Goal: Task Accomplishment & Management: Manage account settings

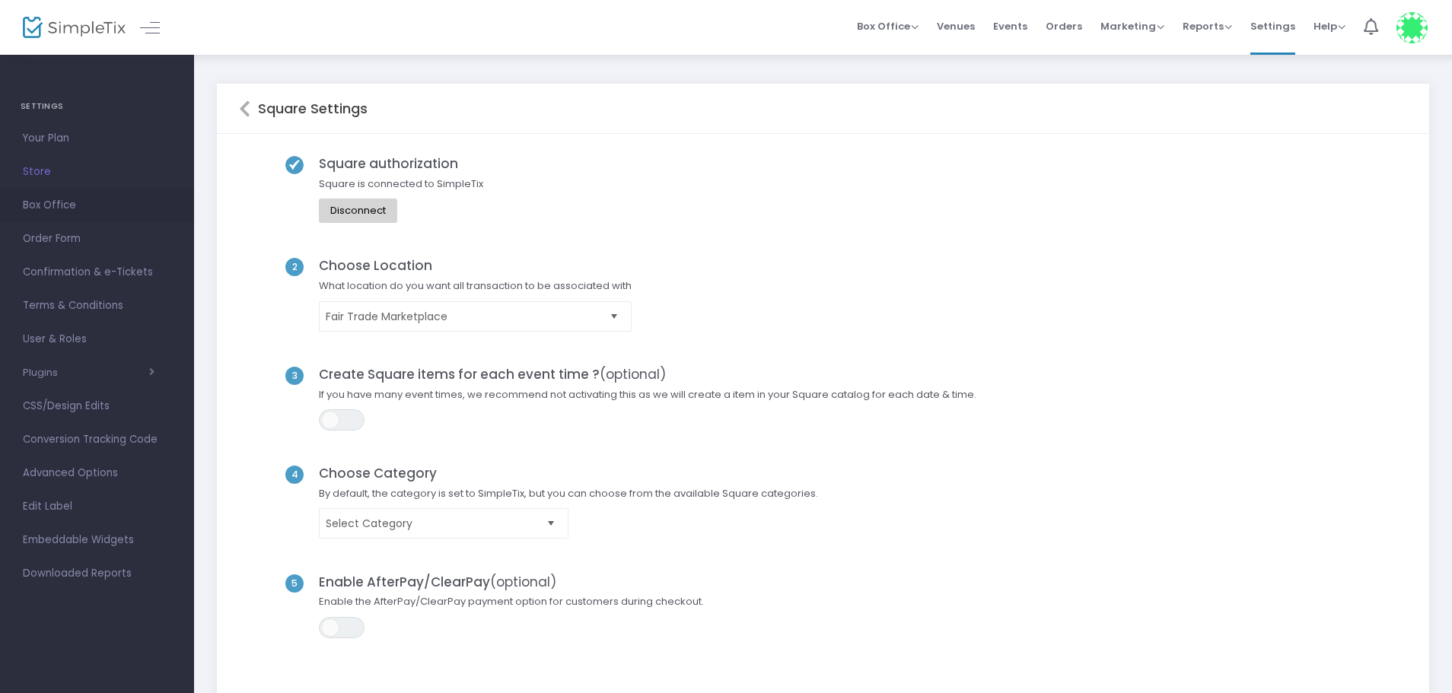
click at [66, 200] on span "Box Office" at bounding box center [97, 206] width 148 height 20
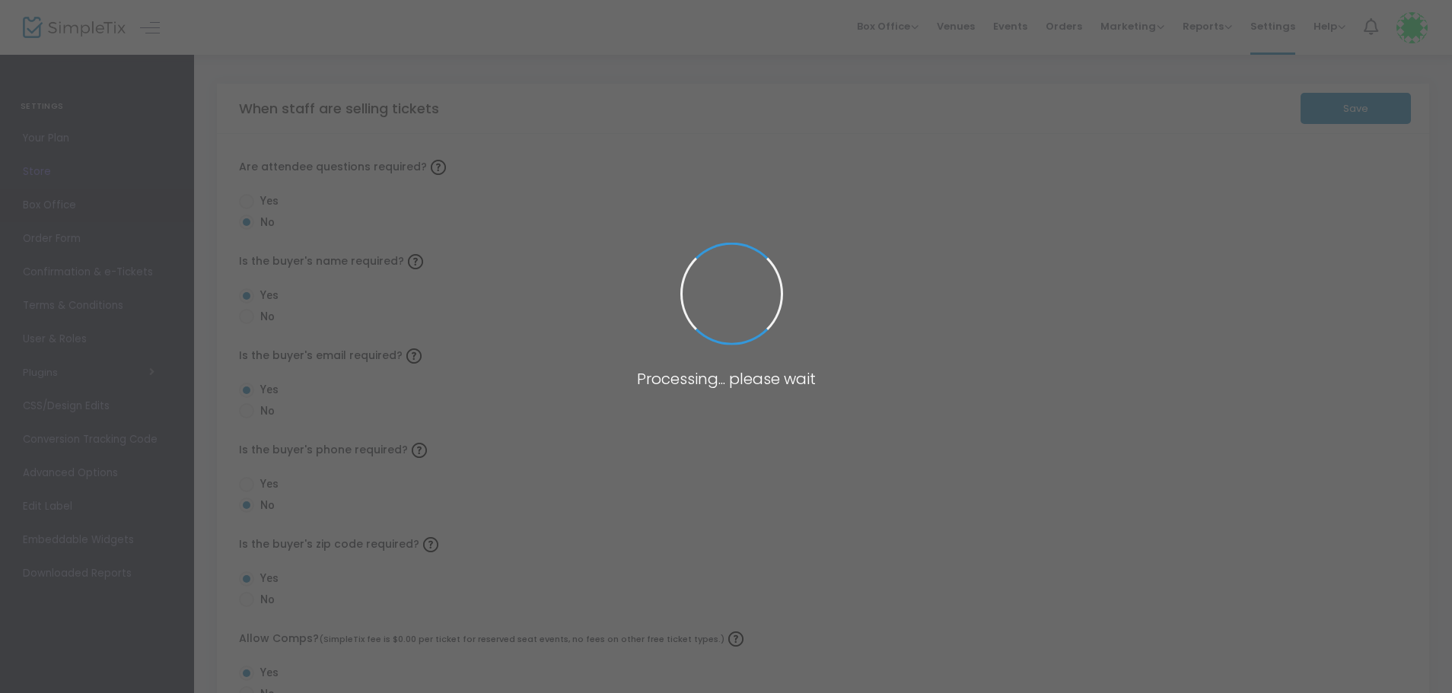
radio input "false"
radio input "true"
radio input "false"
radio input "true"
radio input "false"
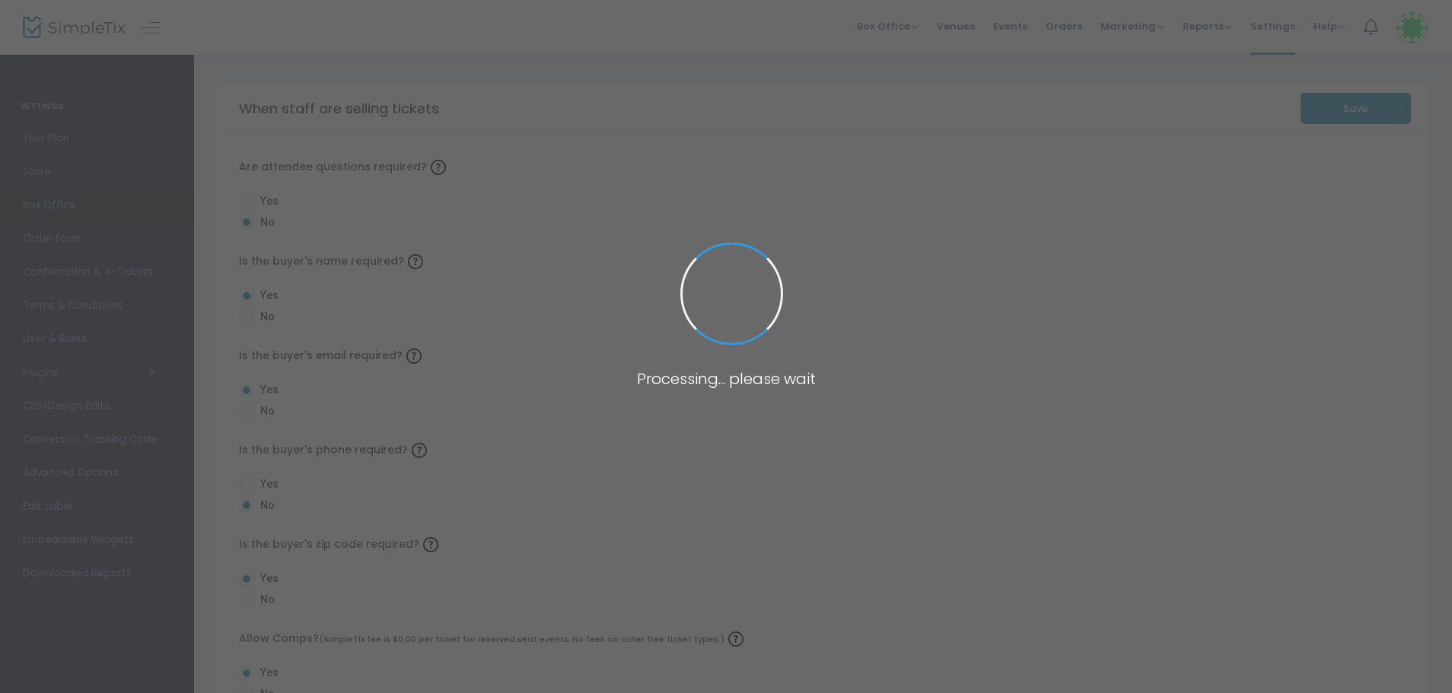
radio input "true"
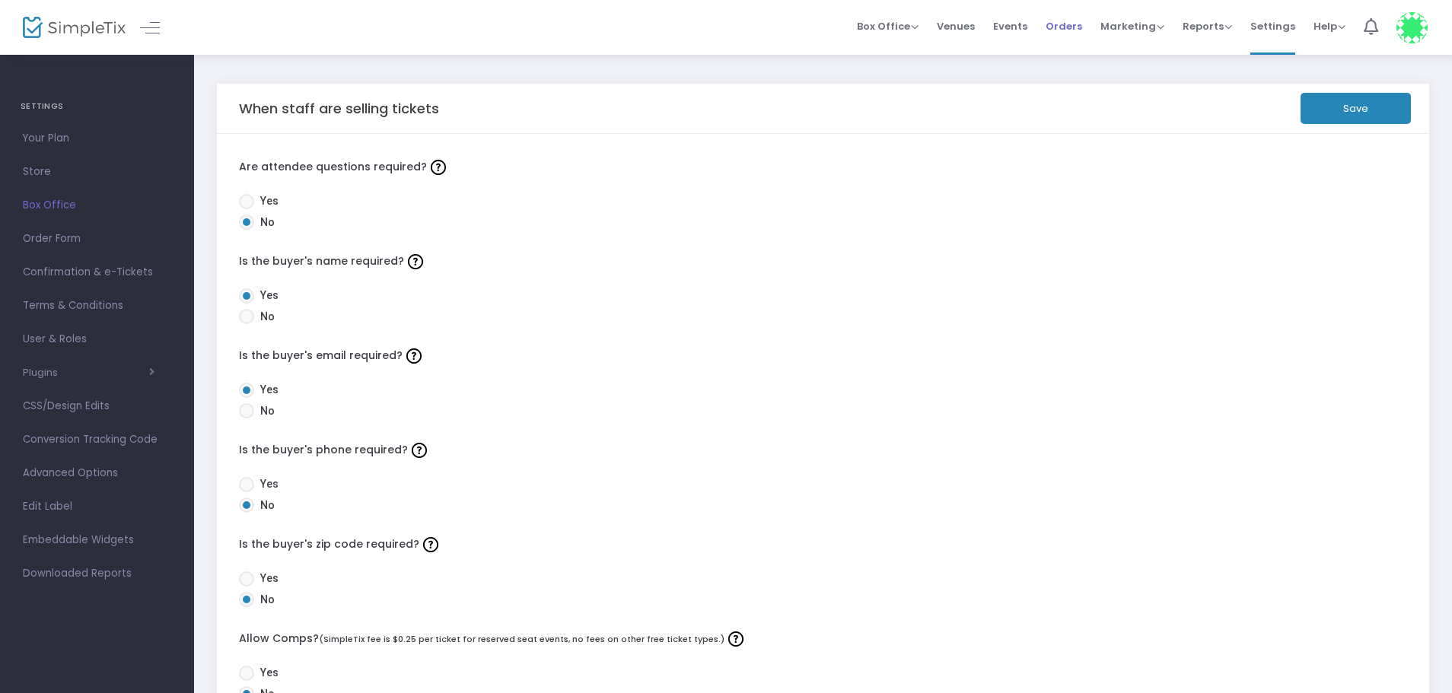
click at [1064, 21] on span "Orders" at bounding box center [1063, 26] width 37 height 39
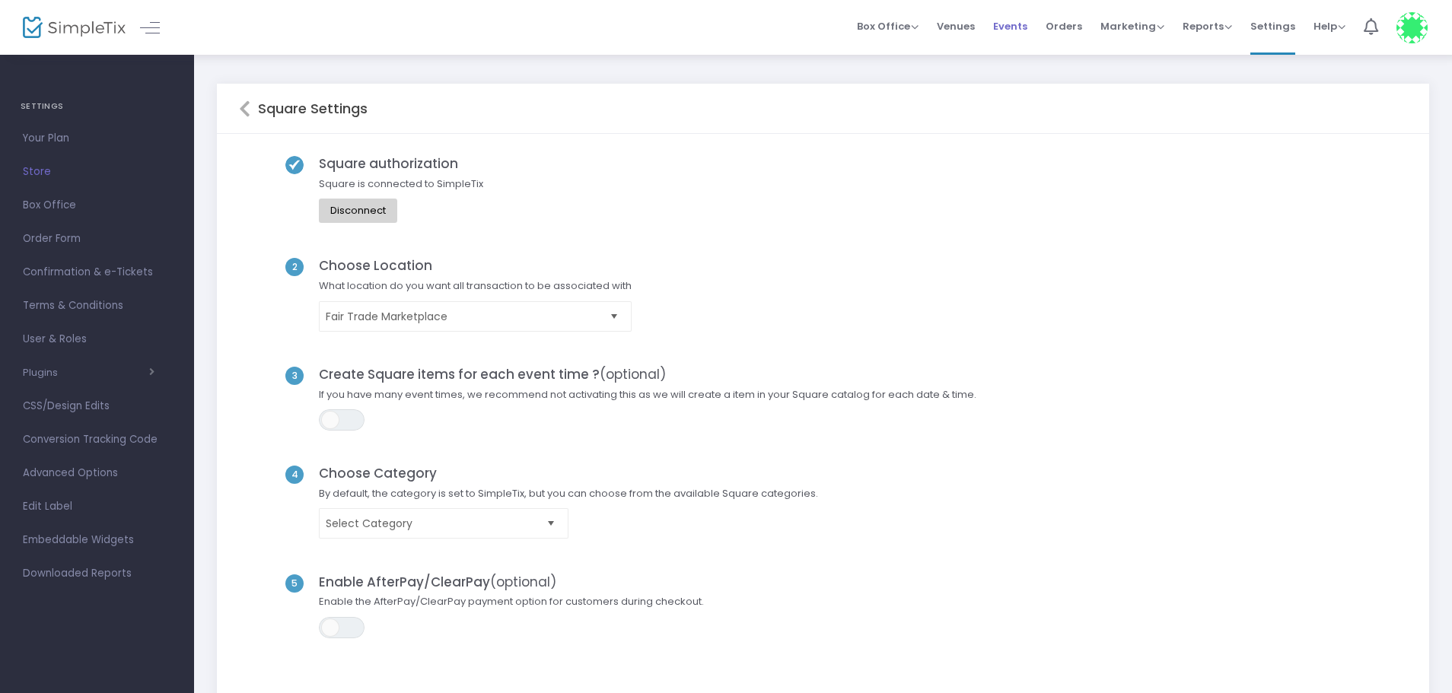
click at [1020, 29] on span "Events" at bounding box center [1010, 26] width 34 height 39
